Goal: Information Seeking & Learning: Find specific fact

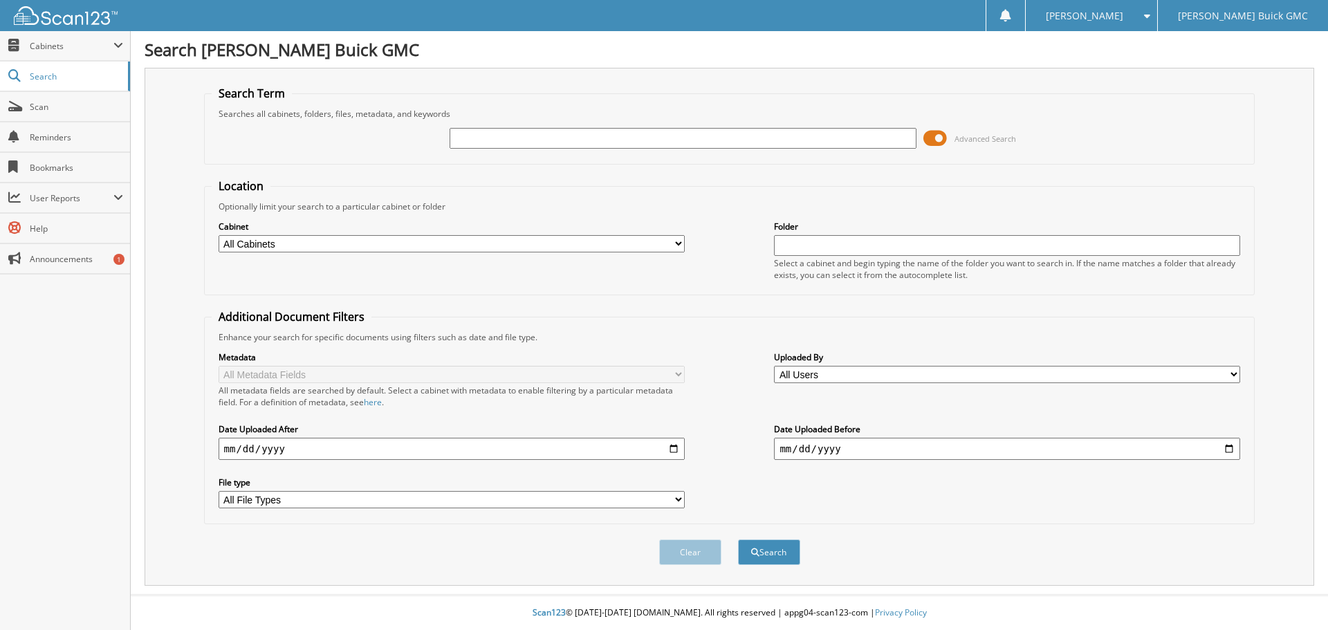
click at [646, 130] on input "text" at bounding box center [682, 138] width 466 height 21
type input "MICKEY AUTO REPAIR"
click at [738, 539] on button "Search" at bounding box center [769, 552] width 62 height 26
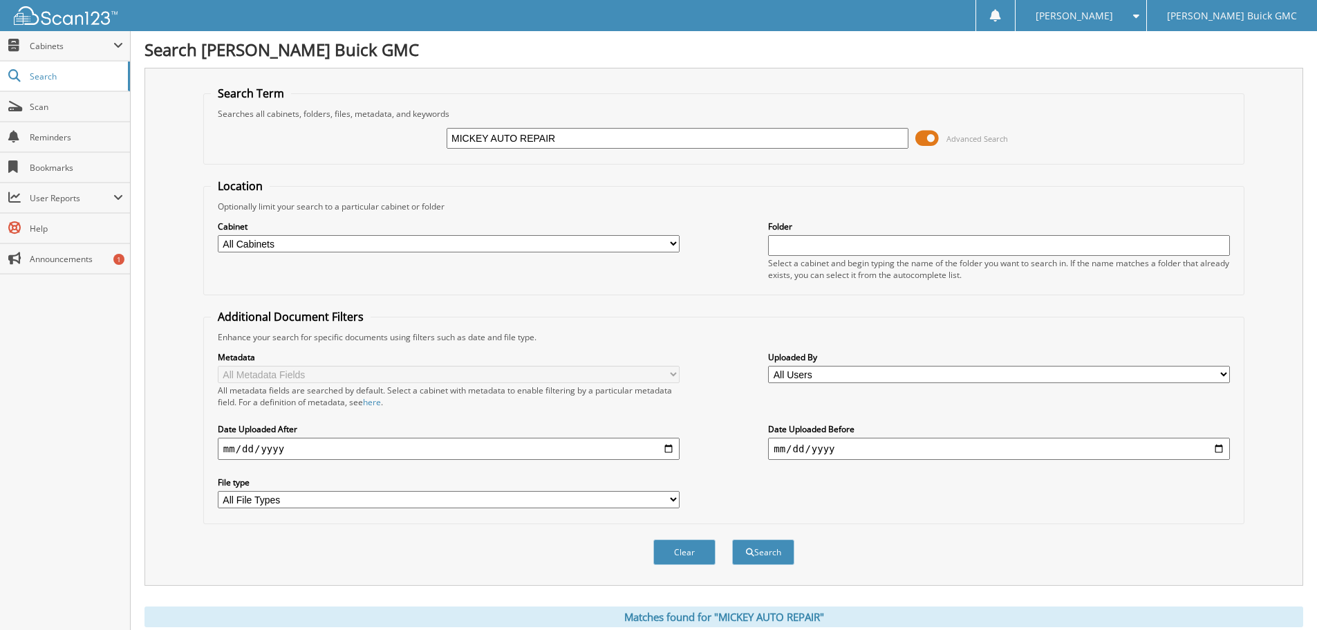
click at [929, 134] on span at bounding box center [928, 138] width 24 height 21
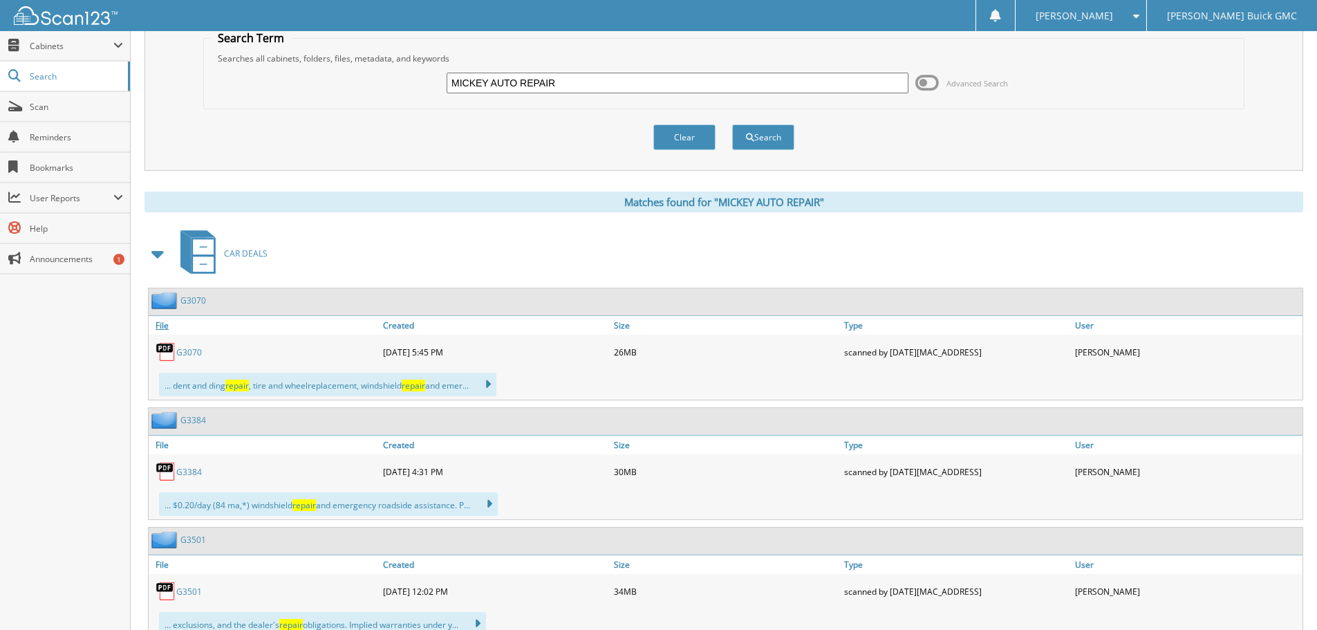
scroll to position [207, 0]
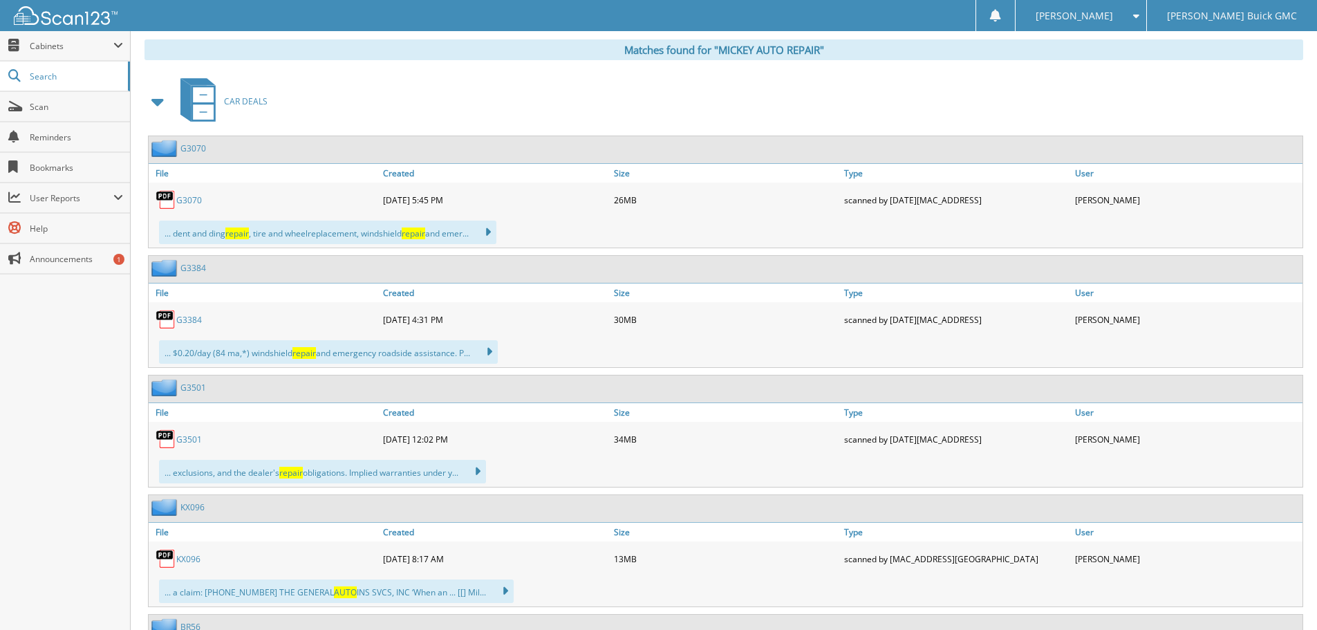
click at [491, 231] on icon at bounding box center [481, 232] width 20 height 19
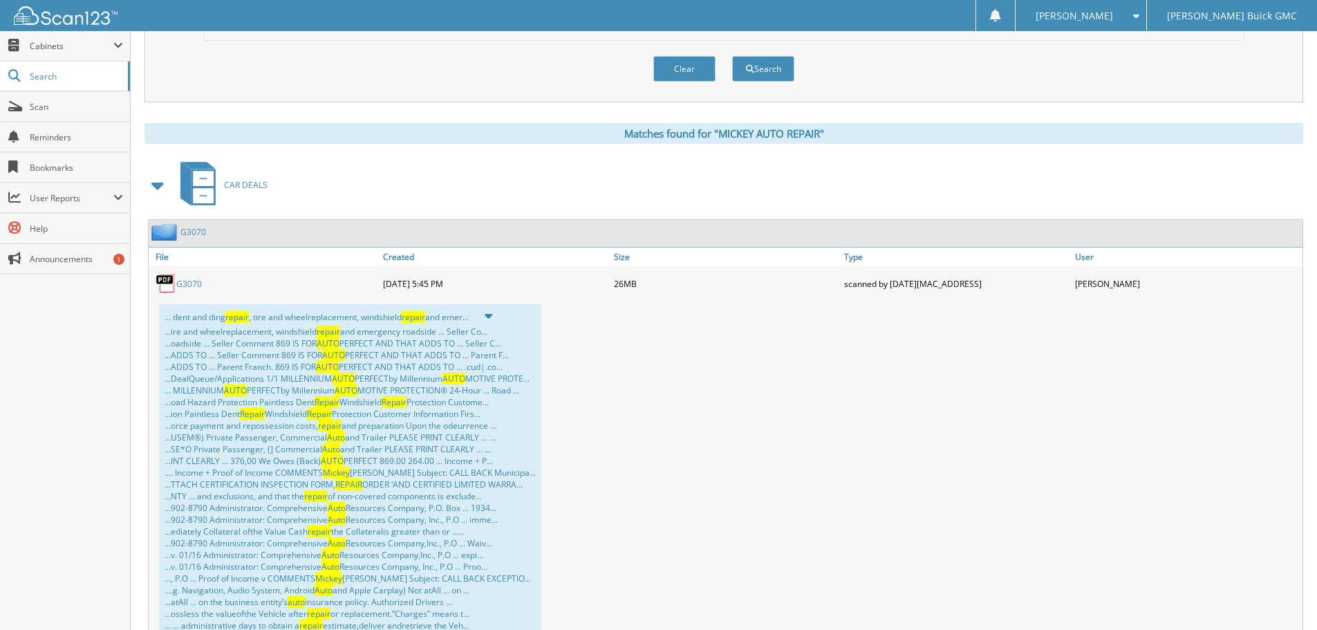
scroll to position [0, 0]
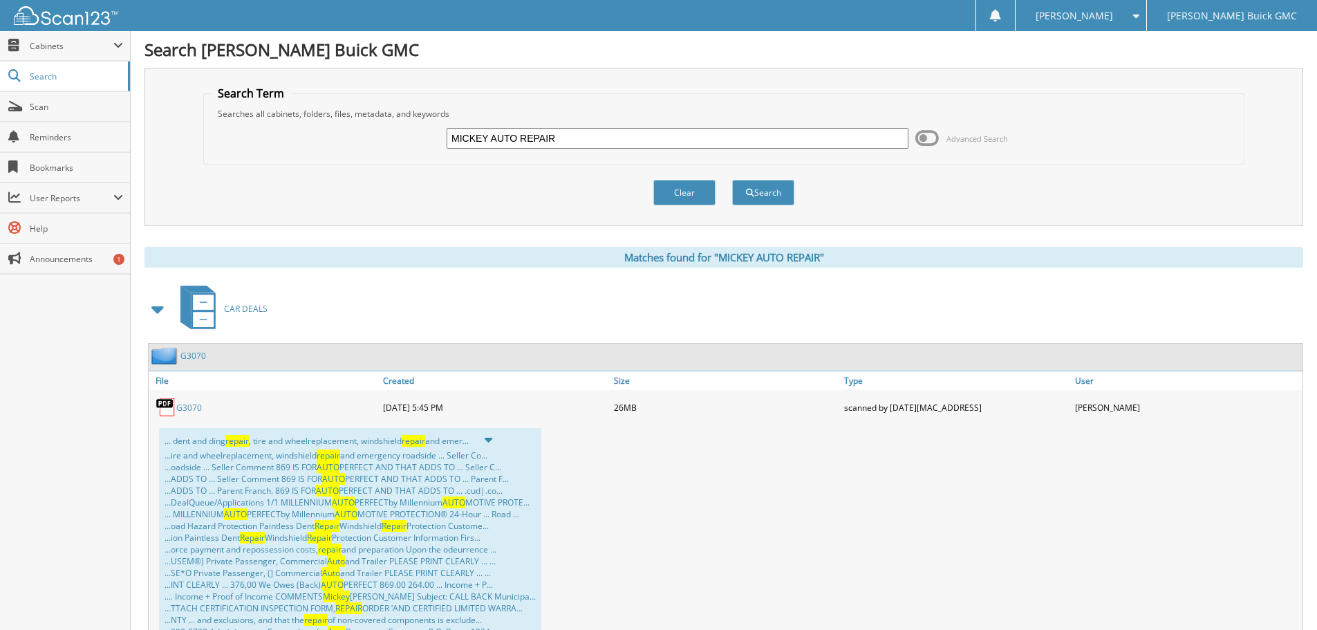
drag, startPoint x: 593, startPoint y: 140, endPoint x: 308, endPoint y: 93, distance: 289.3
click at [344, 100] on fieldset "Search Term Searches all cabinets, folders, files, metadata, and keywords MICKE…" at bounding box center [723, 125] width 1041 height 79
type input "4057060728"
click at [732, 180] on button "Search" at bounding box center [763, 193] width 62 height 26
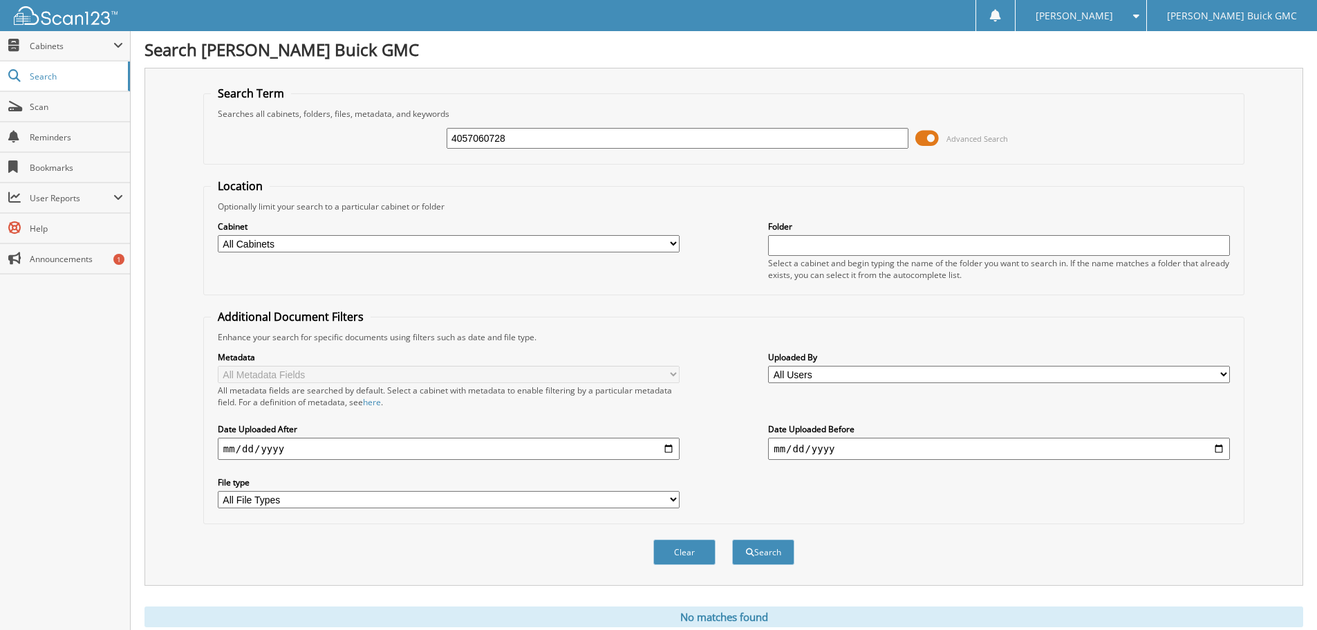
click at [934, 136] on span at bounding box center [928, 138] width 24 height 21
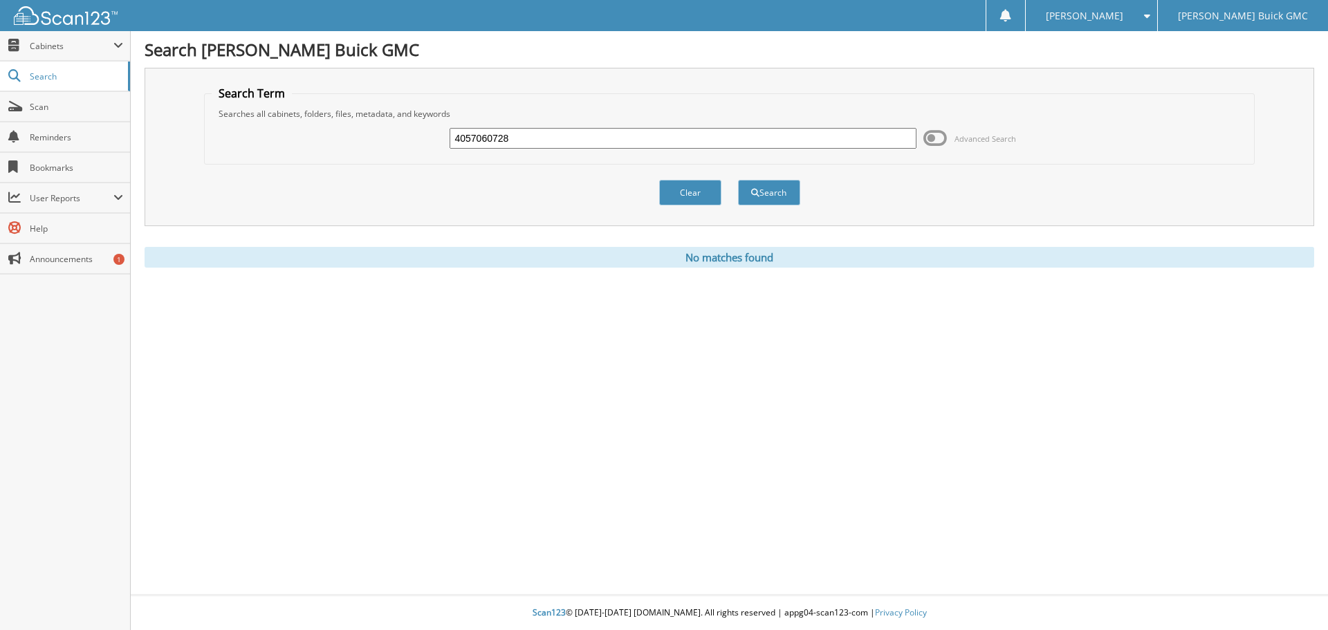
drag, startPoint x: 569, startPoint y: 146, endPoint x: 344, endPoint y: 116, distance: 226.7
click at [355, 116] on fieldset "Search Term Searches all cabinets, folders, files, metadata, and keywords 40570…" at bounding box center [729, 125] width 1051 height 79
type input "MICKEY AUTO REPAIR"
click at [738, 180] on button "Search" at bounding box center [769, 193] width 62 height 26
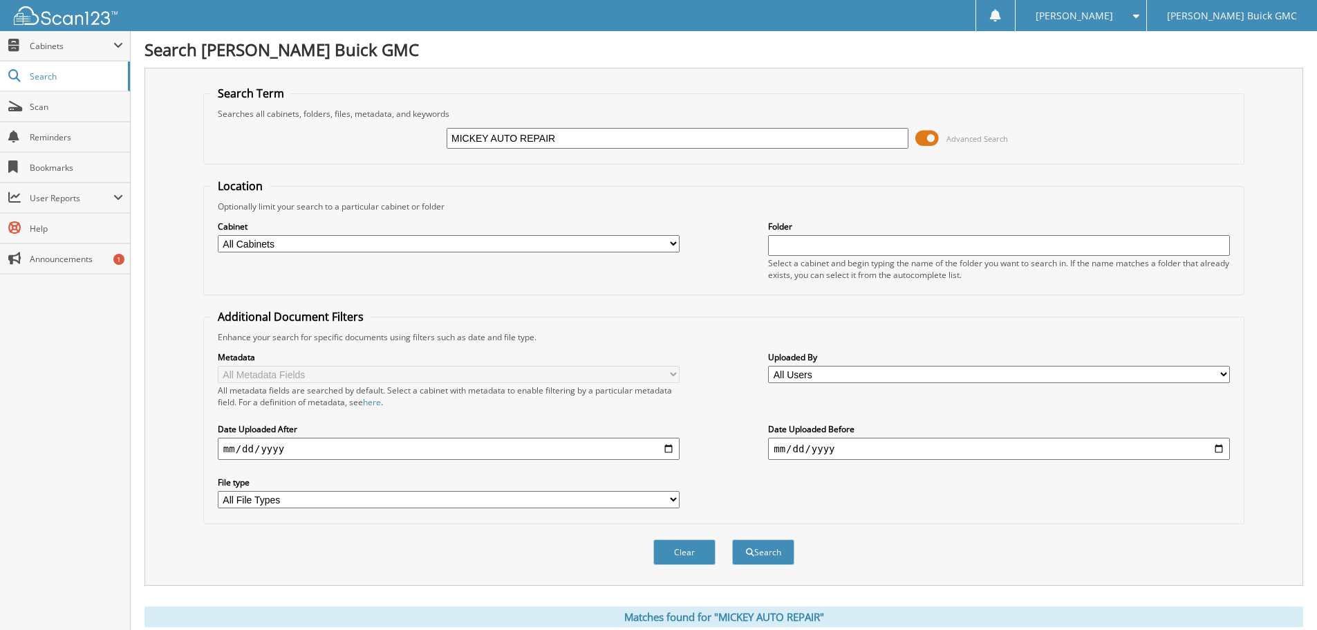
click at [923, 129] on span at bounding box center [928, 138] width 24 height 21
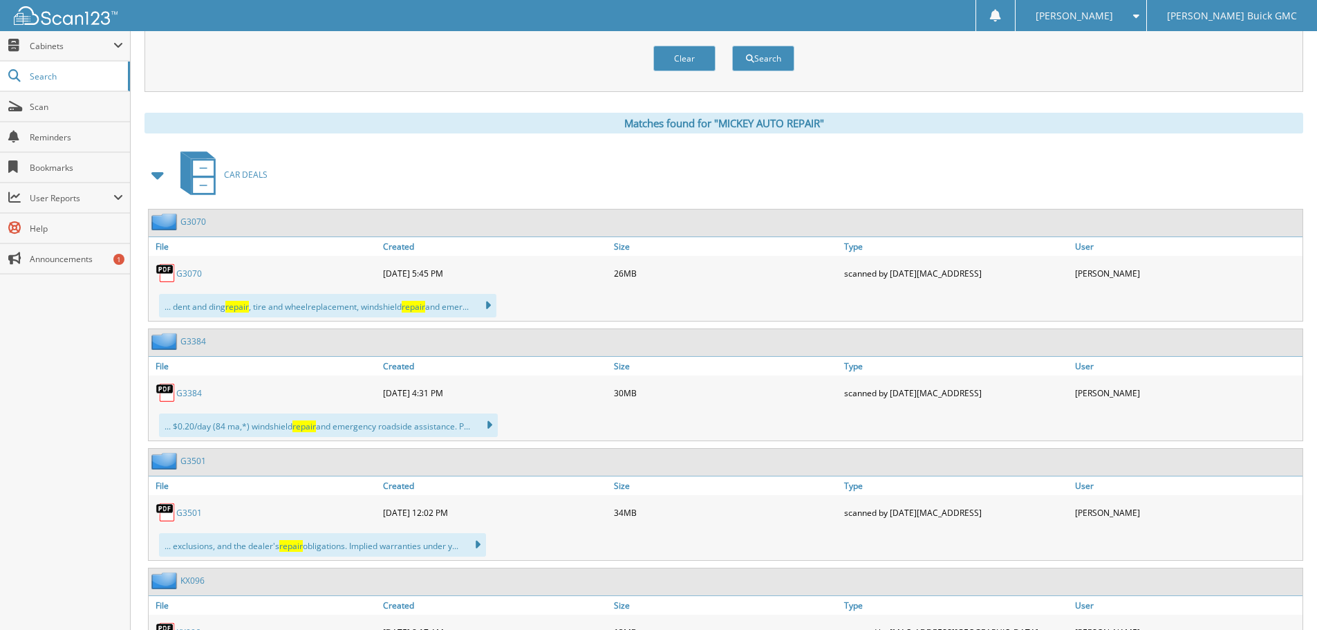
scroll to position [277, 0]
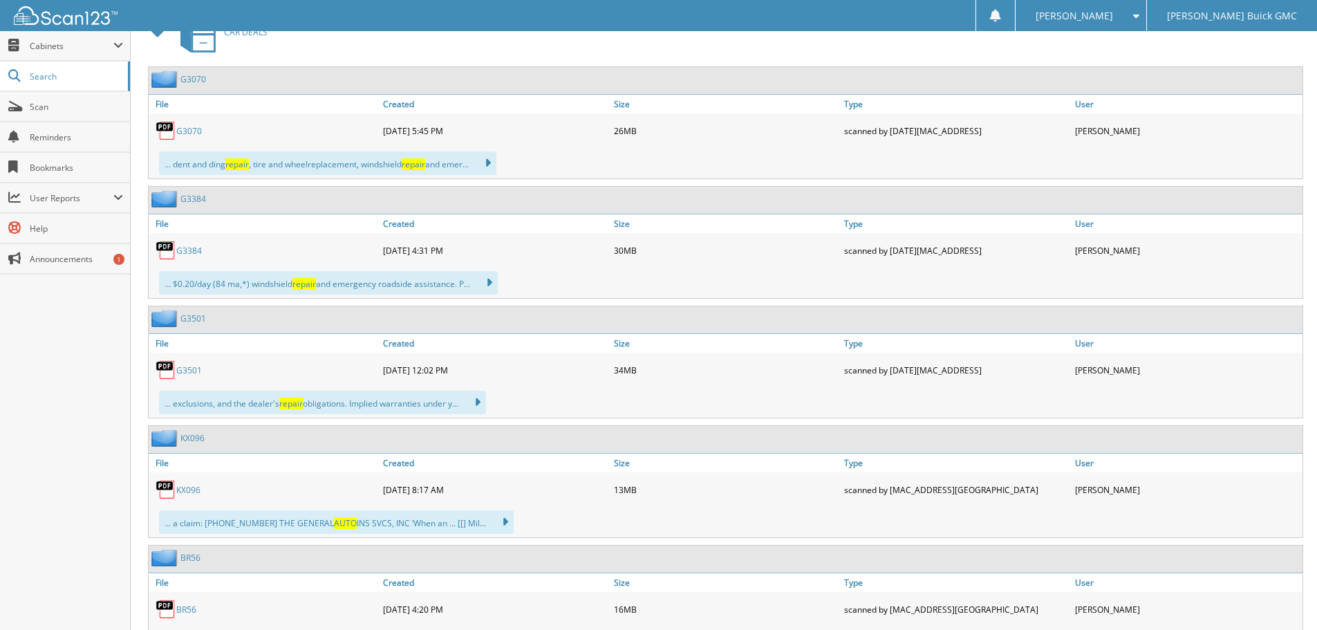
click at [490, 281] on icon at bounding box center [482, 282] width 20 height 19
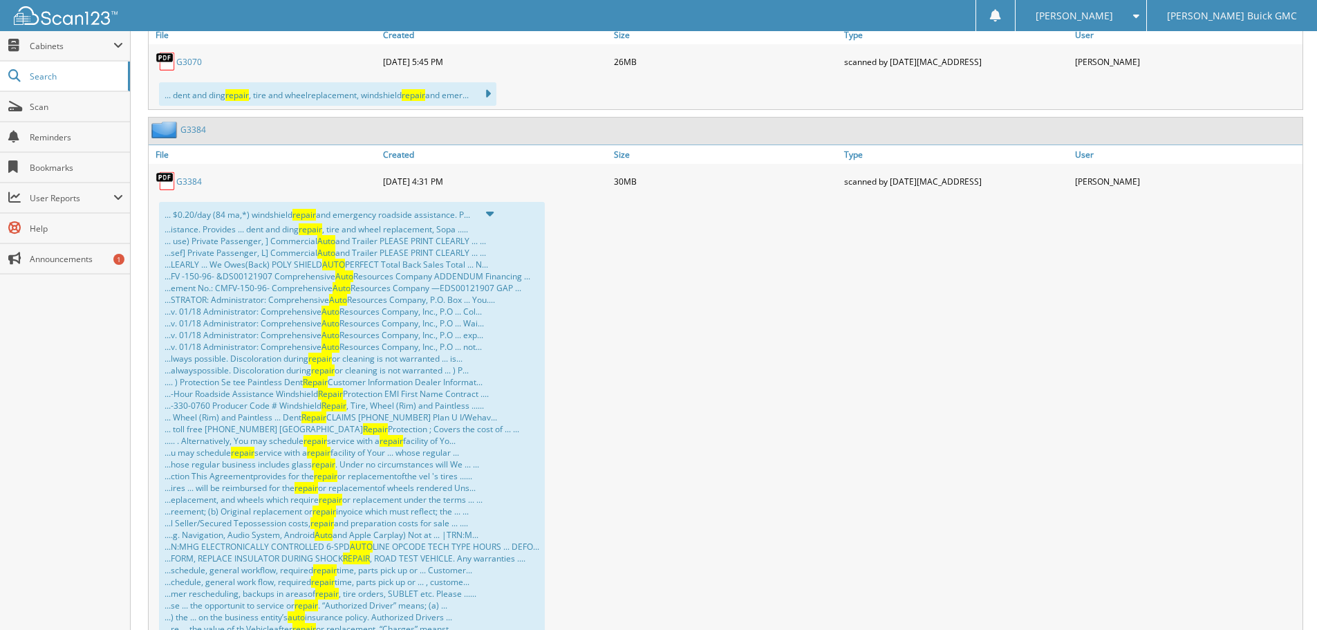
scroll to position [0, 0]
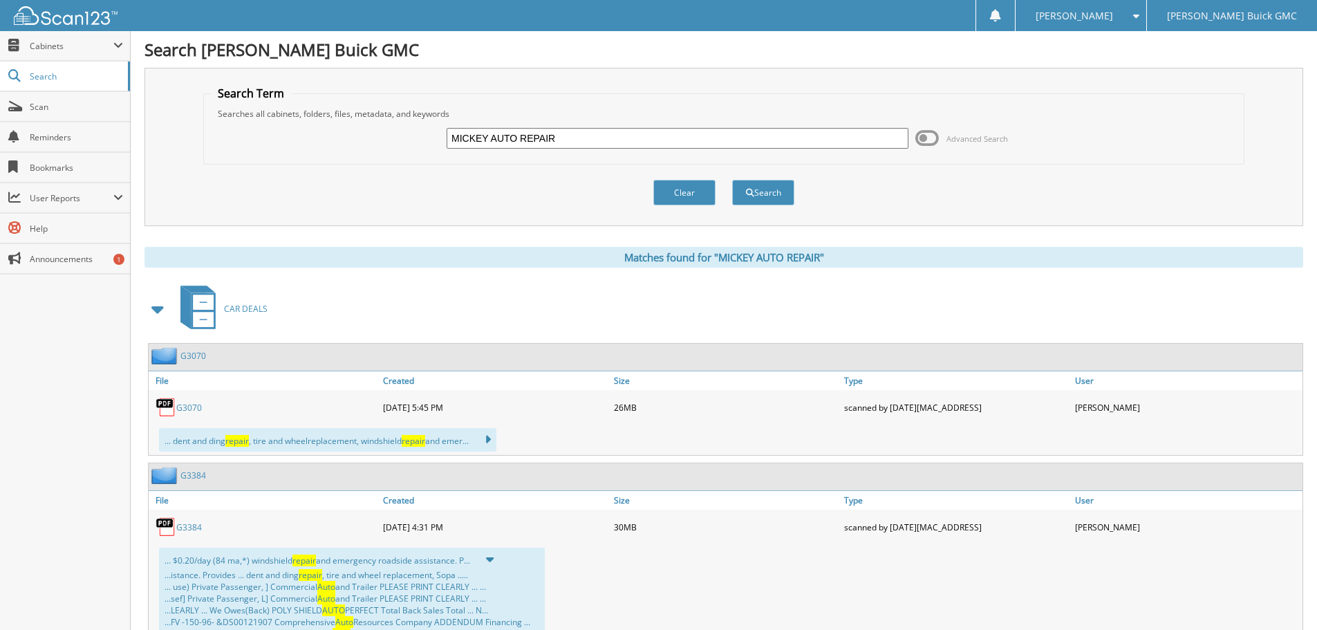
click at [518, 140] on input "MICKEY AUTO REPAIR" at bounding box center [678, 138] width 462 height 21
click at [643, 147] on input "MICKEY AUTOMOTIVE REPAIR" at bounding box center [678, 138] width 462 height 21
click at [490, 142] on input "MICKEY AUTOMOTIVE" at bounding box center [678, 138] width 462 height 21
click at [490, 140] on input "MICKEY AUTOMOTIVE" at bounding box center [678, 138] width 462 height 21
type input "MICKEY'S AUTOMOTIVE"
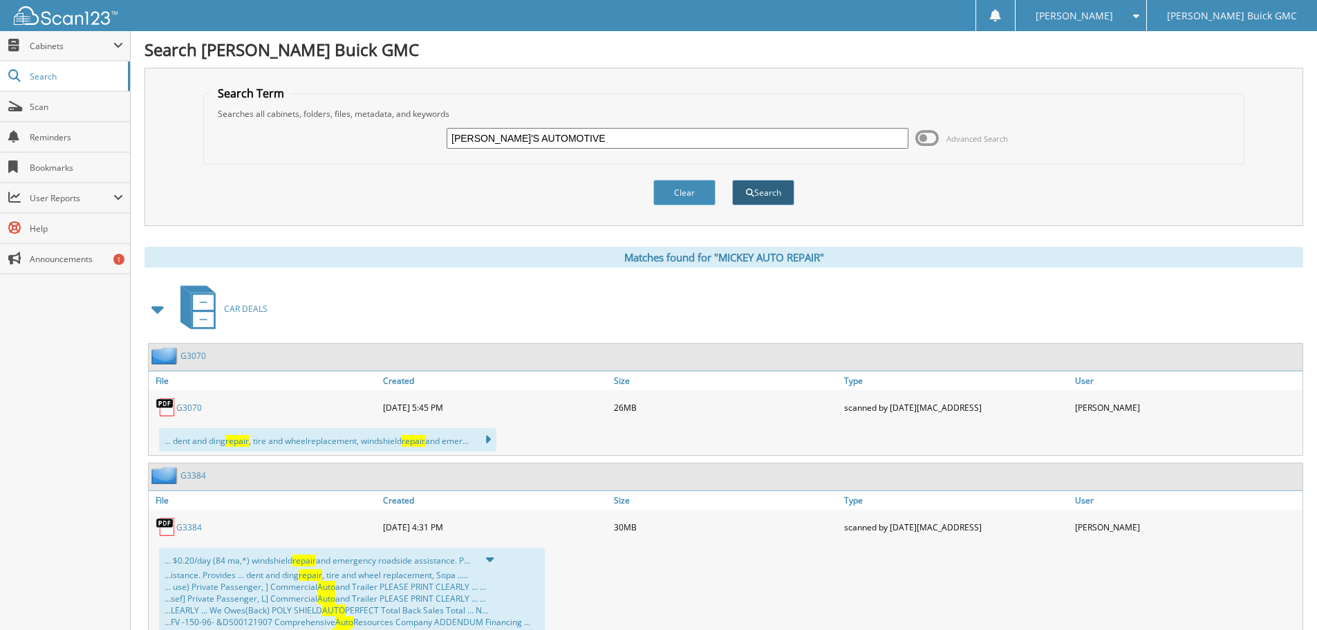
click at [775, 197] on button "Search" at bounding box center [763, 193] width 62 height 26
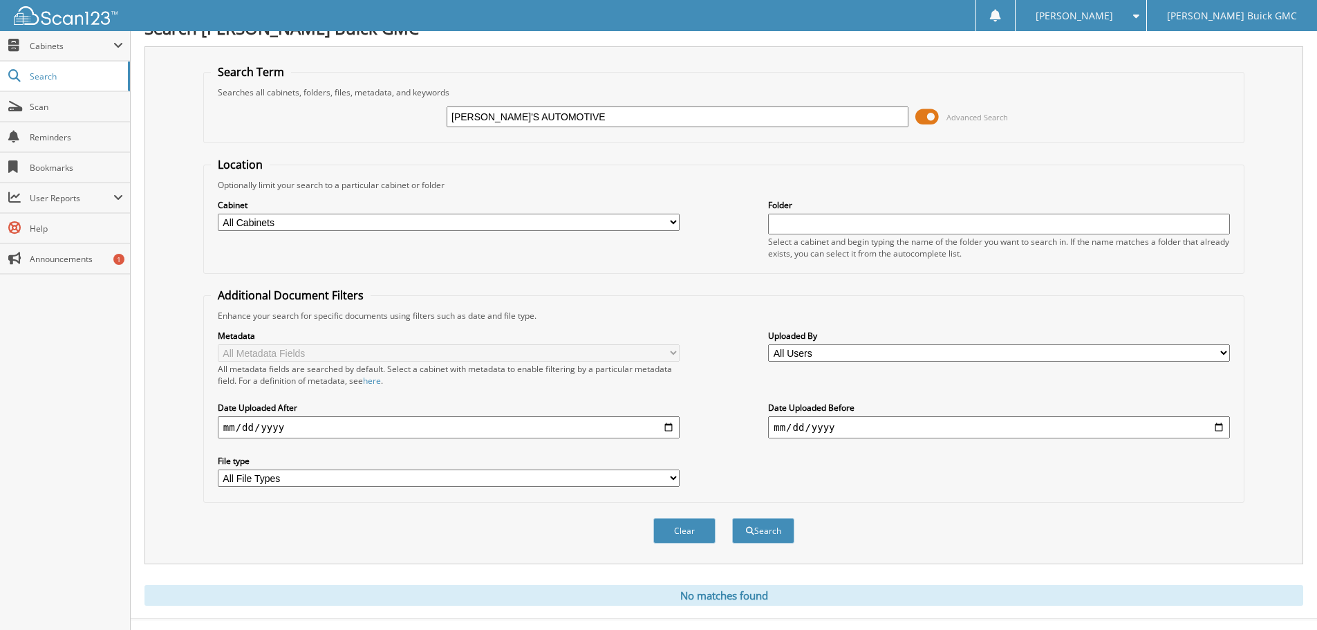
scroll to position [46, 0]
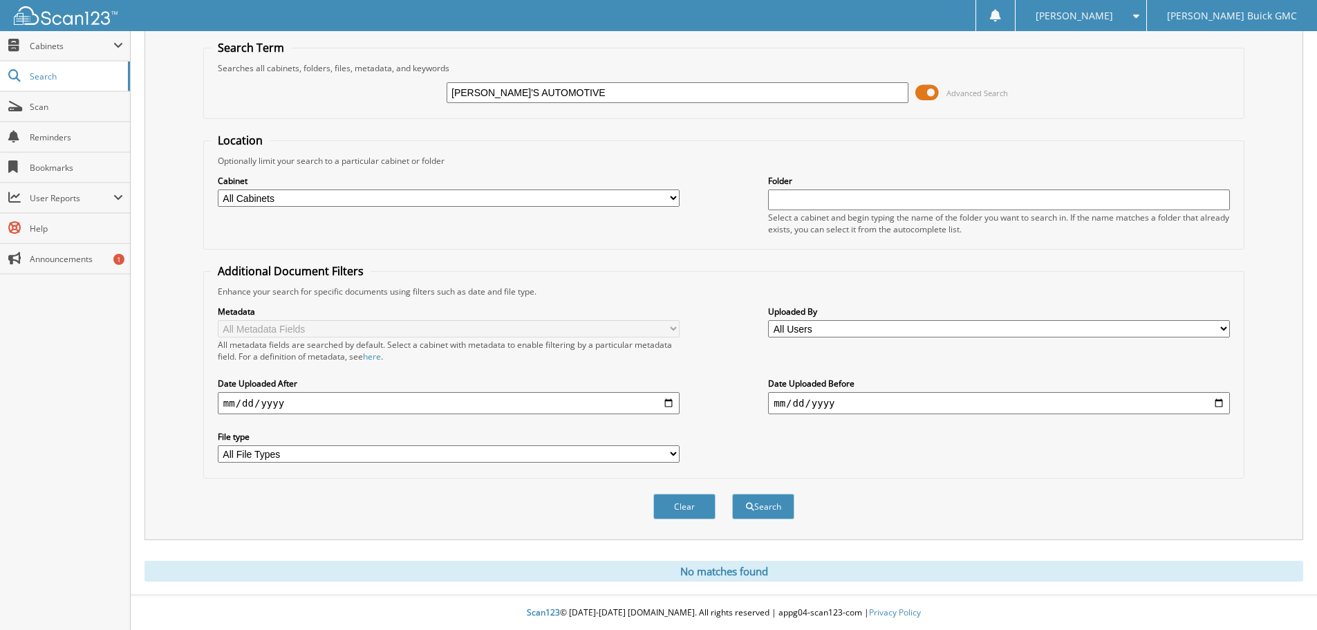
click at [930, 91] on span at bounding box center [928, 92] width 24 height 21
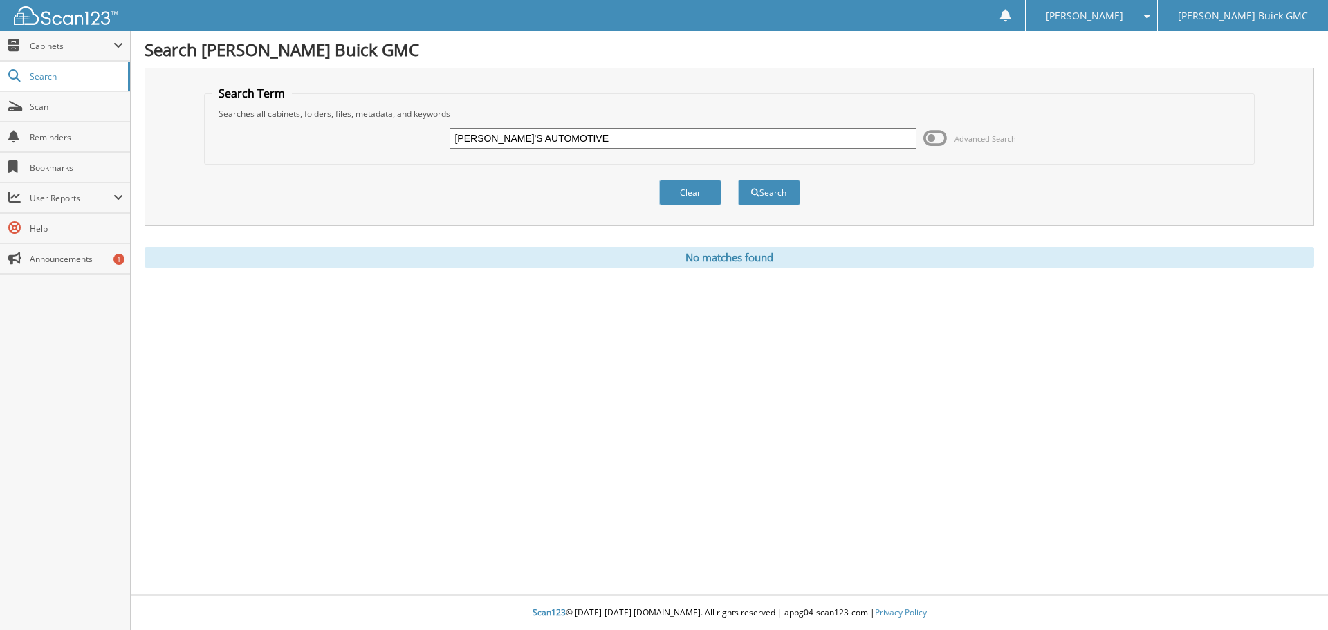
click at [500, 134] on input "MICKEY'S AUTOMOTIVE" at bounding box center [682, 138] width 466 height 21
type input "MICKEY AUTOMOTIVE"
click at [774, 198] on button "Search" at bounding box center [769, 193] width 62 height 26
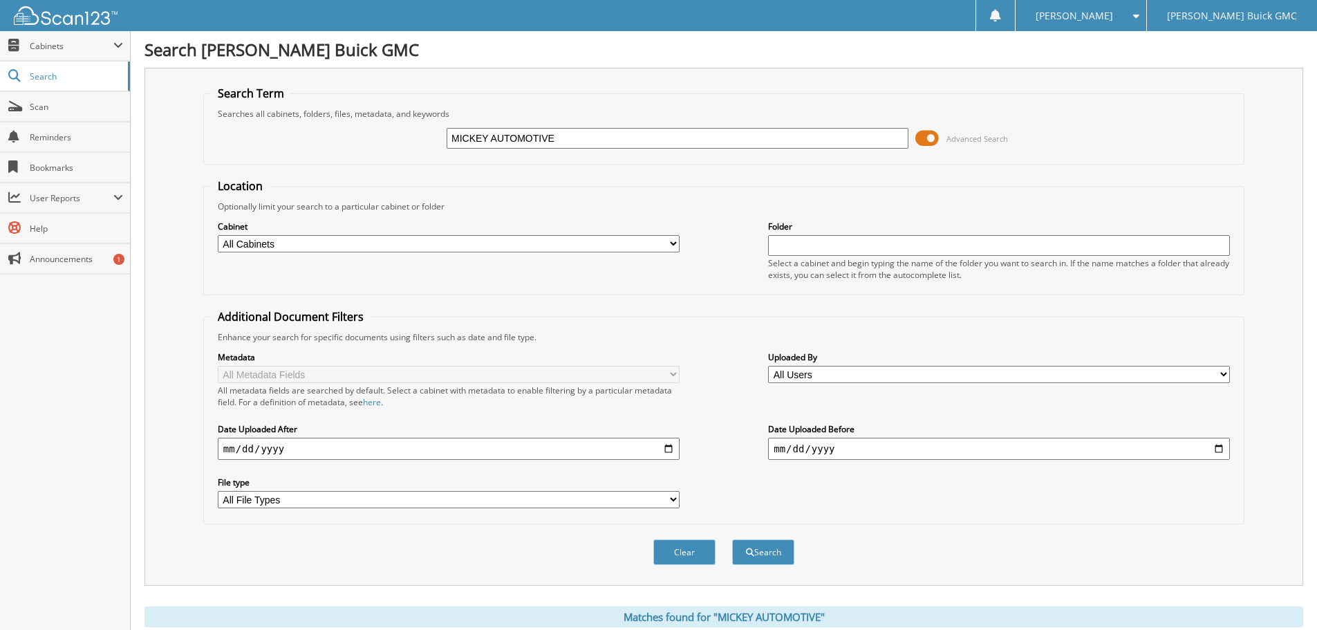
drag, startPoint x: 749, startPoint y: 135, endPoint x: 351, endPoint y: 41, distance: 408.4
type input "[US_VEHICLE_IDENTIFICATION_NUMBER]"
click at [732, 539] on button "Search" at bounding box center [763, 552] width 62 height 26
click at [937, 143] on span at bounding box center [928, 138] width 24 height 21
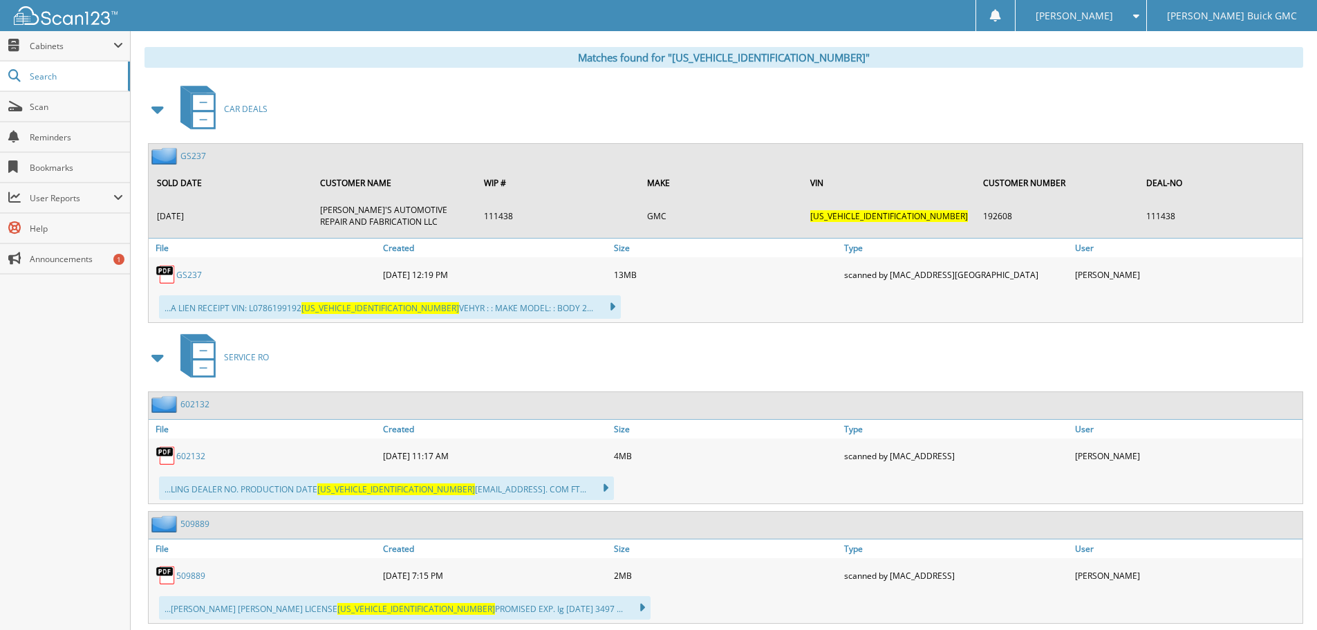
scroll to position [207, 0]
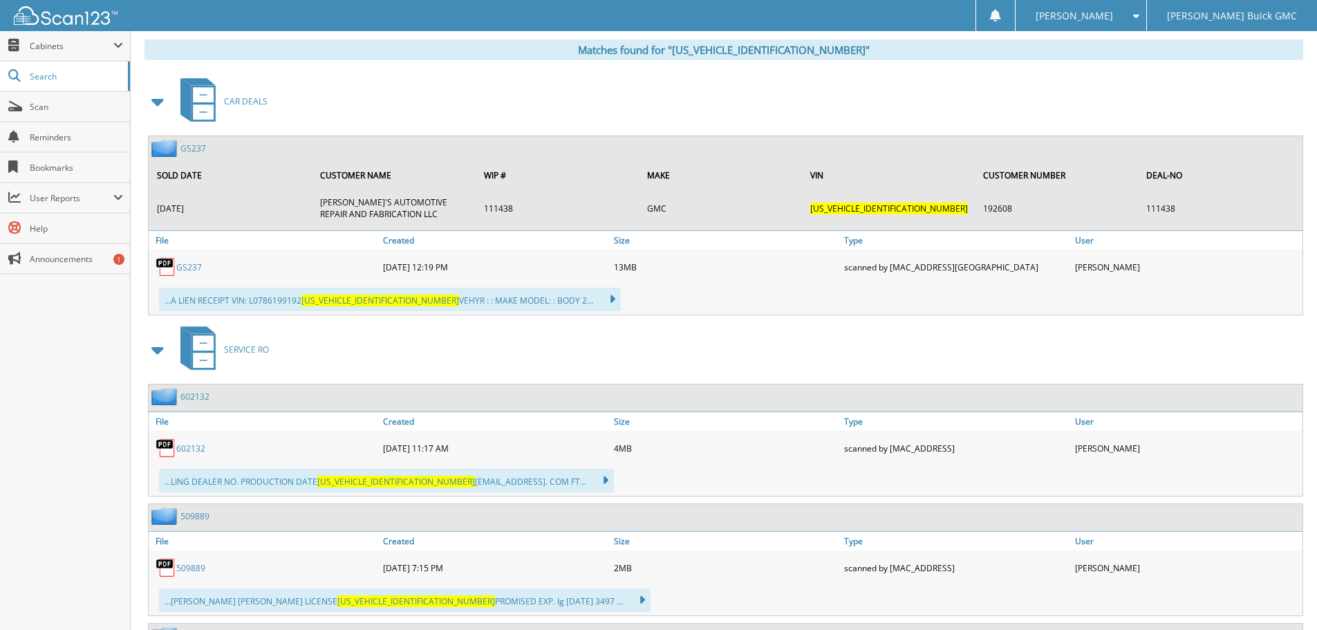
click at [195, 144] on link "GS237" at bounding box center [193, 148] width 26 height 12
